Goal: Task Accomplishment & Management: Complete application form

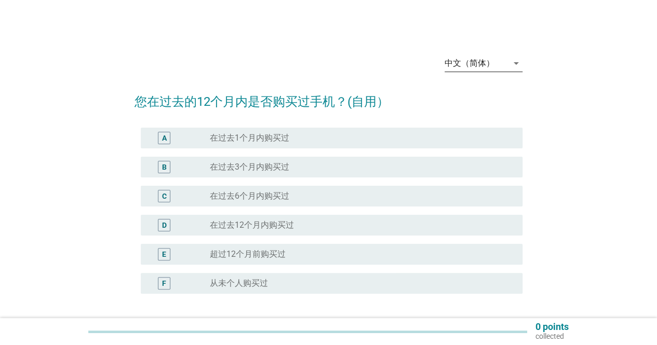
click at [517, 63] on icon "arrow_drop_down" at bounding box center [516, 63] width 12 height 12
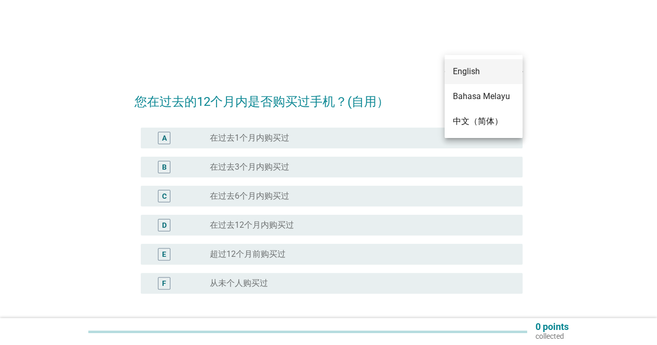
click at [473, 75] on div "English" at bounding box center [483, 71] width 61 height 12
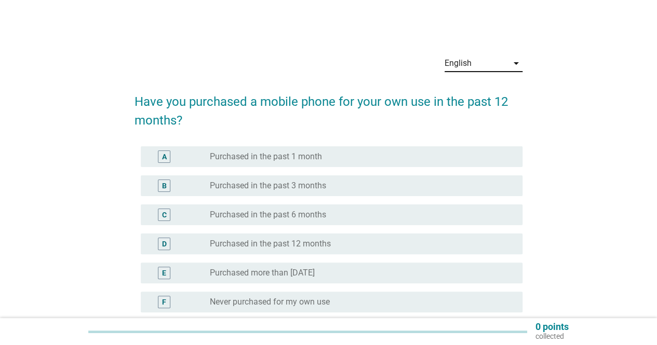
click at [167, 275] on div "E" at bounding box center [164, 273] width 12 height 12
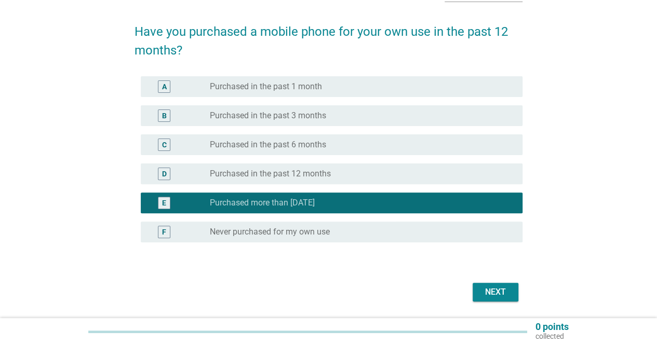
scroll to position [103, 0]
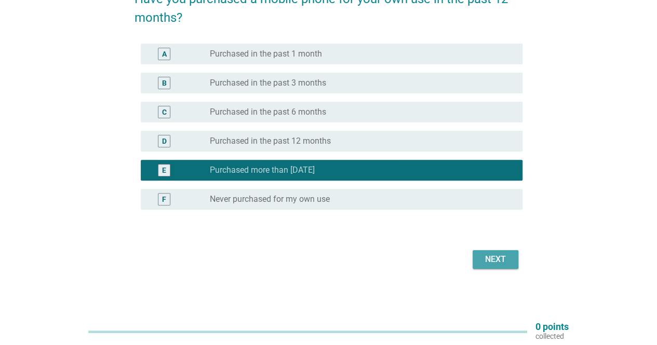
click at [493, 264] on div "Next" at bounding box center [495, 259] width 29 height 12
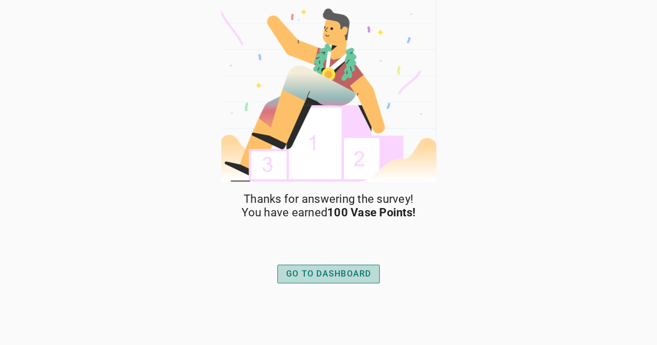
click at [351, 278] on div "GO TO DASHBOARD" at bounding box center [328, 274] width 85 height 12
